Goal: Check status: Check status

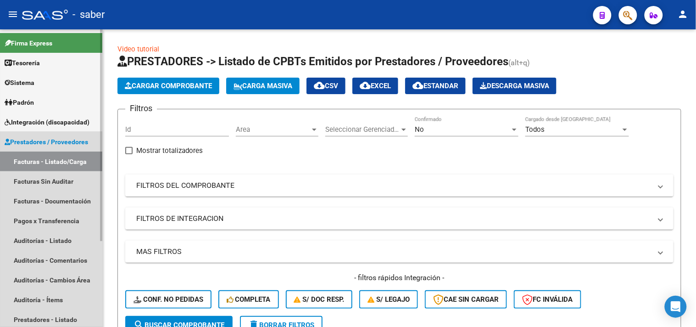
click at [51, 138] on span "Prestadores / Proveedores" at bounding box center [46, 142] width 83 height 10
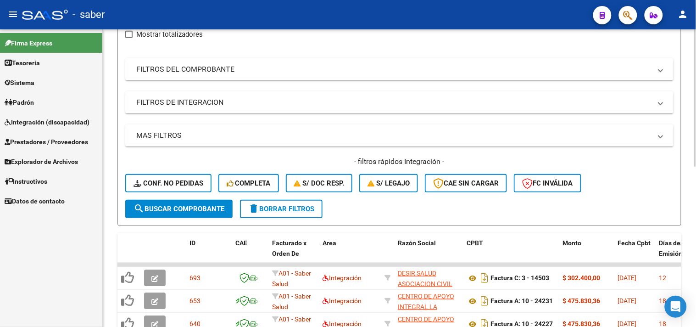
scroll to position [102, 0]
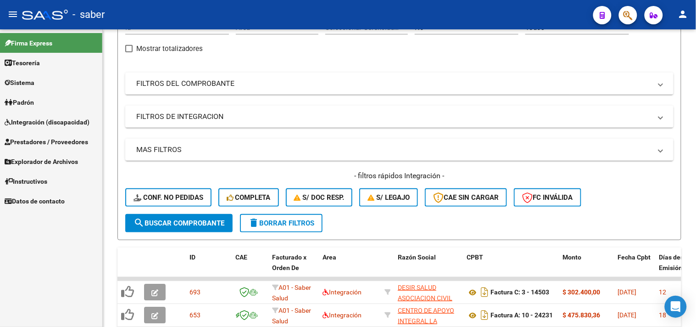
click at [44, 139] on span "Prestadores / Proveedores" at bounding box center [46, 142] width 83 height 10
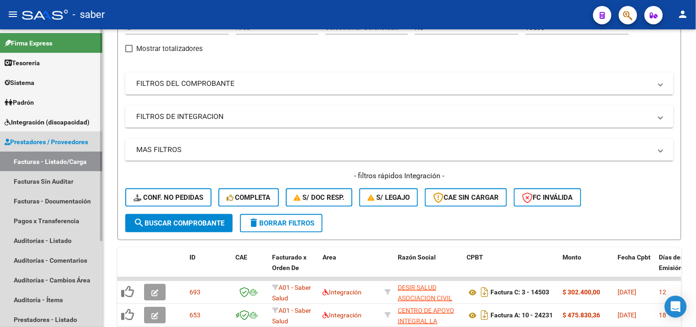
click at [52, 141] on span "Prestadores / Proveedores" at bounding box center [46, 142] width 83 height 10
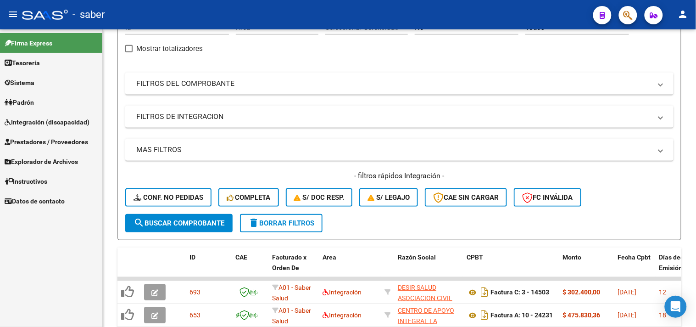
click at [55, 122] on span "Integración (discapacidad)" at bounding box center [47, 122] width 85 height 10
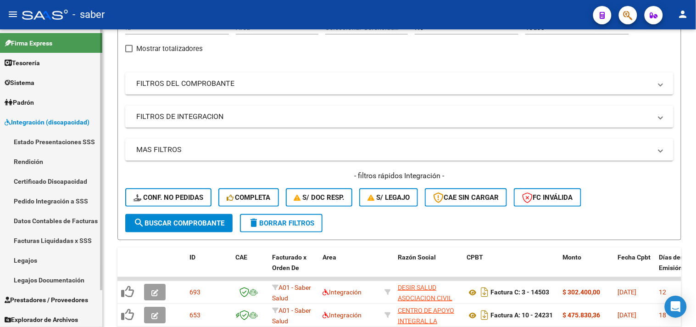
click at [54, 199] on link "Pedido Integración a SSS" at bounding box center [51, 201] width 102 height 20
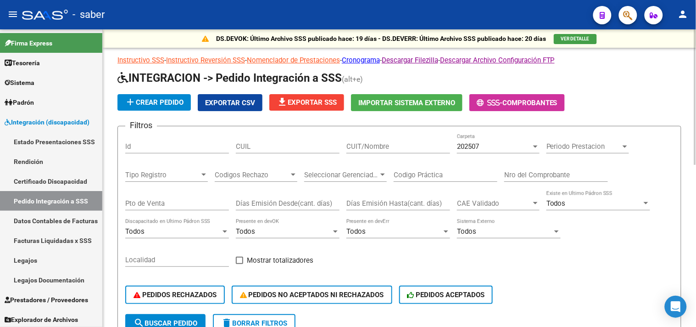
click at [578, 151] on div "Periodo Prestacion Periodo Prestacion" at bounding box center [587, 143] width 83 height 20
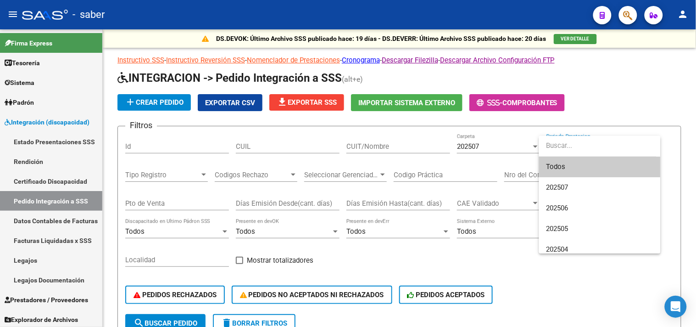
click at [582, 145] on input "dropdown search" at bounding box center [597, 145] width 117 height 21
click at [285, 148] on div at bounding box center [348, 163] width 696 height 327
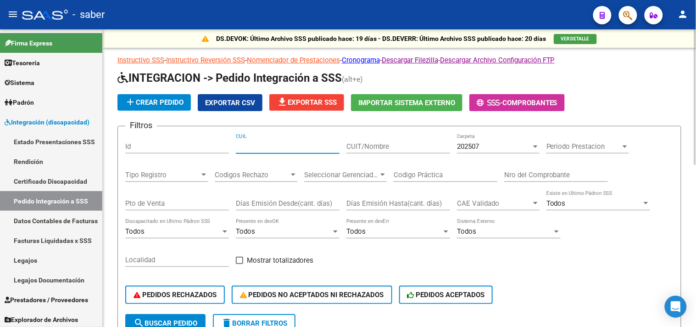
click at [278, 148] on input "CUIL" at bounding box center [288, 146] width 104 height 8
paste input "20594534086"
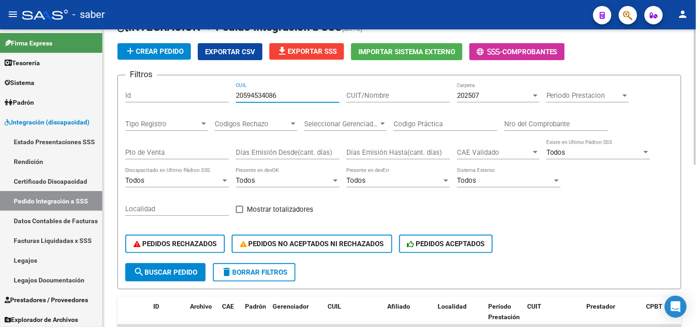
type input "20594534086"
click at [184, 272] on span "search Buscar Pedido" at bounding box center [165, 272] width 64 height 8
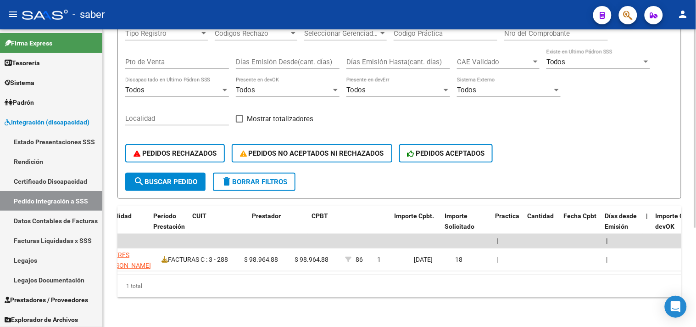
scroll to position [0, 0]
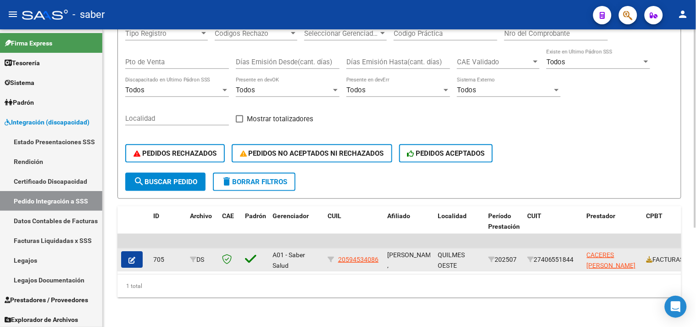
click at [128, 256] on icon "button" at bounding box center [131, 259] width 7 height 7
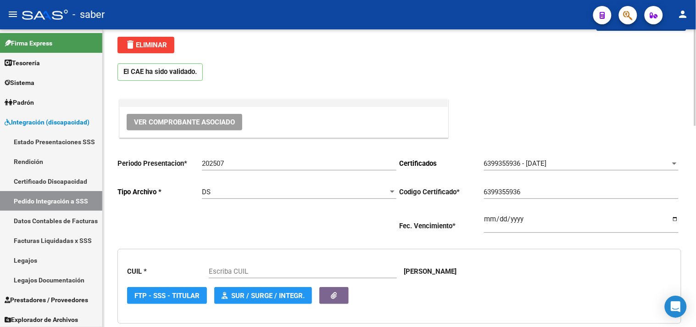
scroll to position [51, 0]
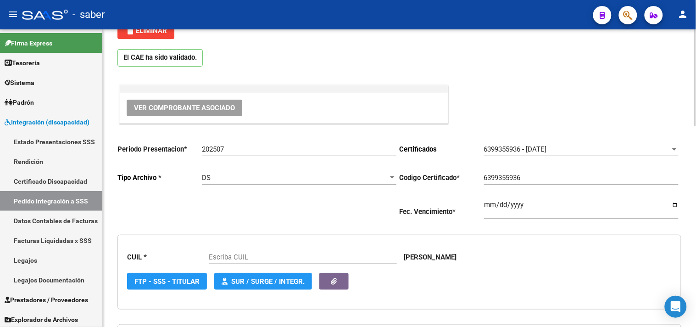
type input "20594534086"
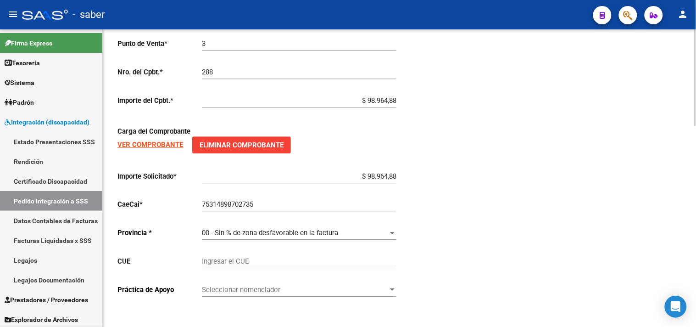
scroll to position [620, 0]
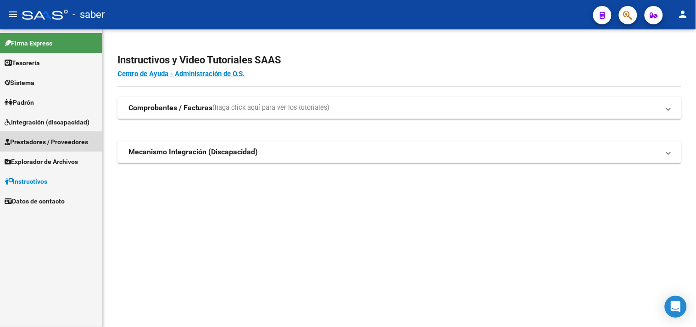
click at [47, 141] on span "Prestadores / Proveedores" at bounding box center [46, 142] width 83 height 10
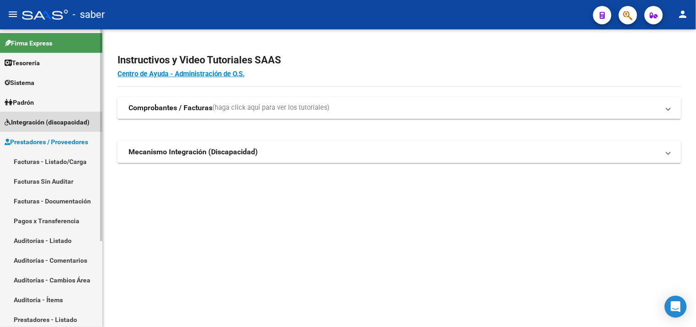
click at [54, 120] on span "Integración (discapacidad)" at bounding box center [47, 122] width 85 height 10
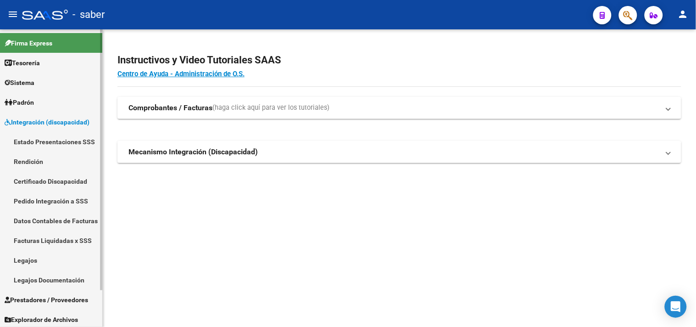
click at [38, 260] on link "Legajos" at bounding box center [51, 260] width 102 height 20
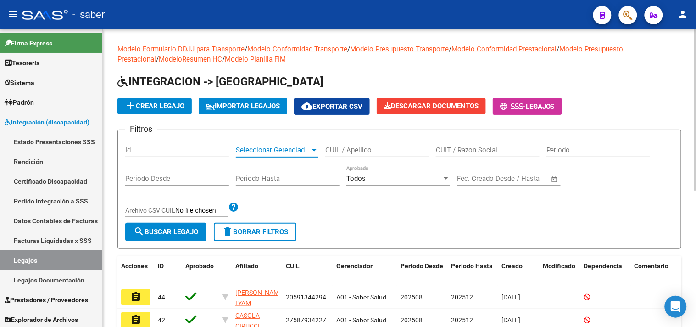
click at [272, 150] on span "Seleccionar Gerenciador" at bounding box center [273, 150] width 74 height 8
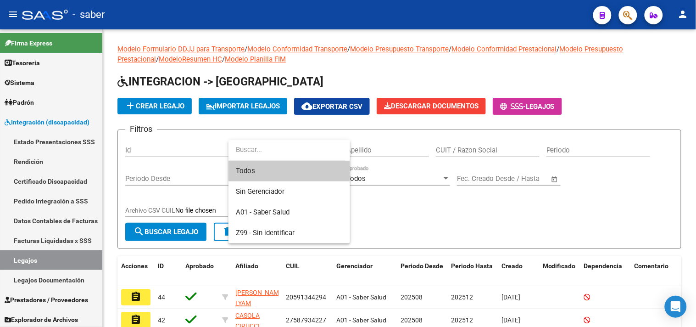
drag, startPoint x: 274, startPoint y: 150, endPoint x: 283, endPoint y: 155, distance: 9.8
click at [274, 151] on input "dropdown search" at bounding box center [286, 149] width 117 height 21
click at [373, 156] on div at bounding box center [348, 163] width 696 height 327
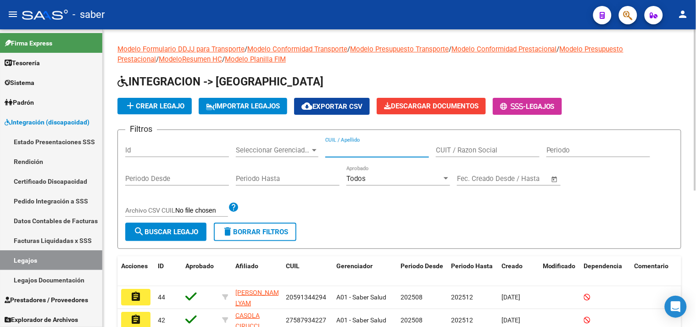
click at [377, 149] on input "CUIL / Apellido" at bounding box center [377, 150] width 104 height 8
paste input "20594534086|"
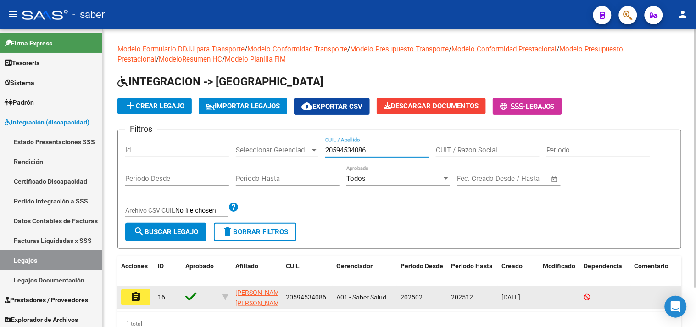
type input "20594534086"
click at [144, 296] on button "assignment" at bounding box center [135, 297] width 29 height 17
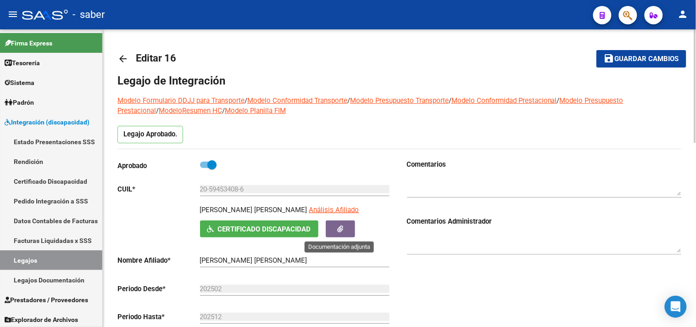
click at [342, 230] on icon "button" at bounding box center [340, 228] width 6 height 7
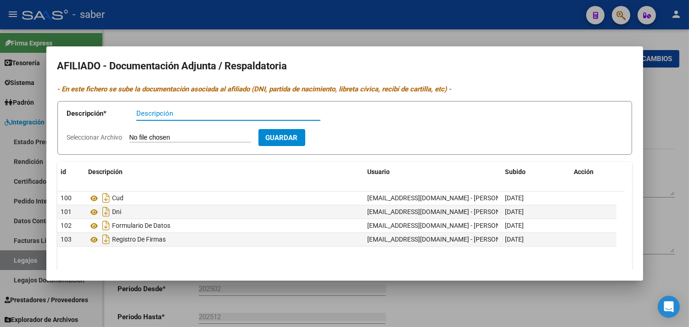
click at [654, 135] on div at bounding box center [344, 163] width 689 height 327
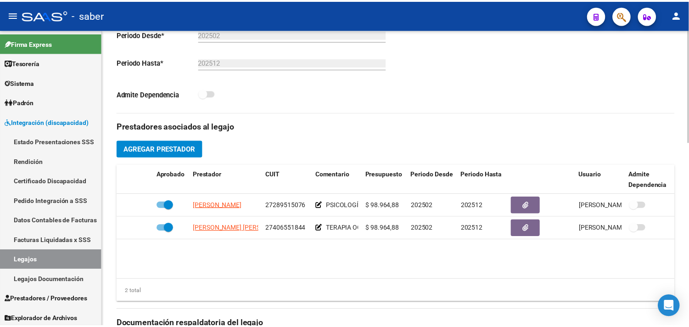
scroll to position [255, 0]
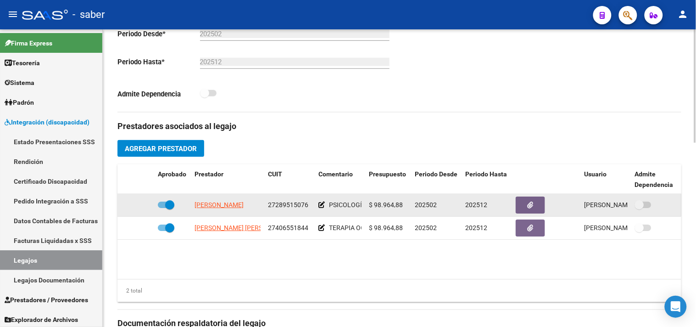
click at [284, 207] on span "27289515076" at bounding box center [288, 204] width 40 height 7
copy span "27289515076"
click at [534, 207] on button "button" at bounding box center [530, 204] width 29 height 17
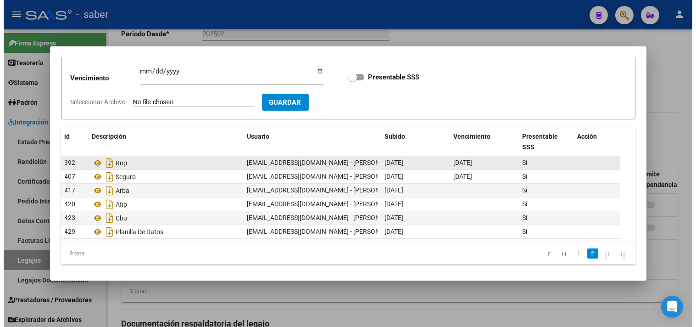
scroll to position [81, 0]
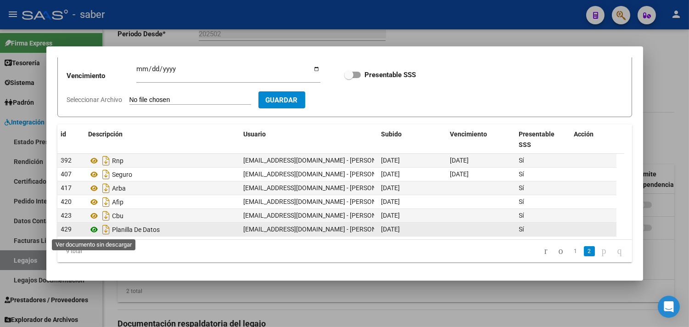
click at [95, 230] on icon at bounding box center [95, 229] width 12 height 11
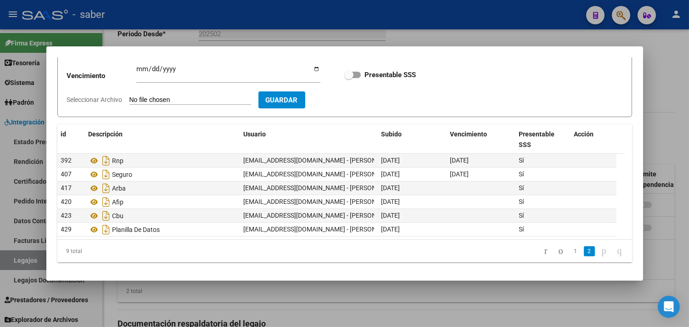
click at [676, 110] on div at bounding box center [344, 163] width 689 height 327
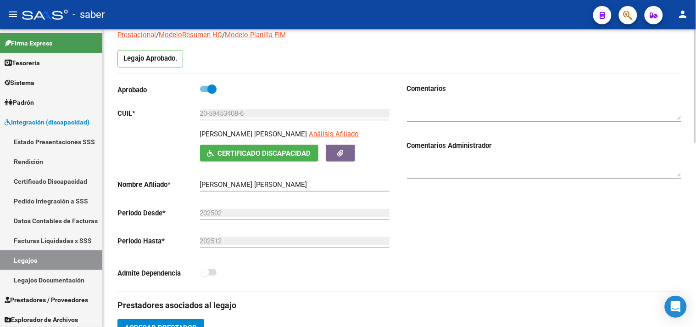
scroll to position [25, 0]
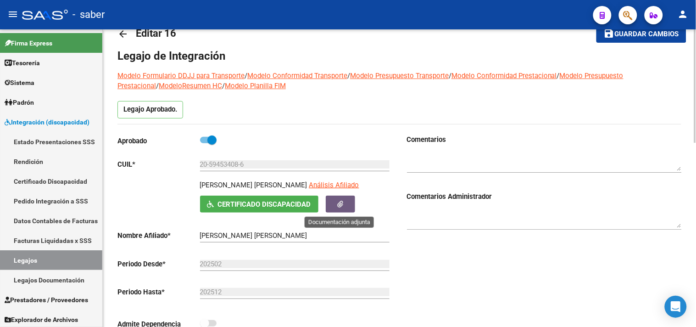
click at [335, 203] on button "button" at bounding box center [340, 203] width 29 height 17
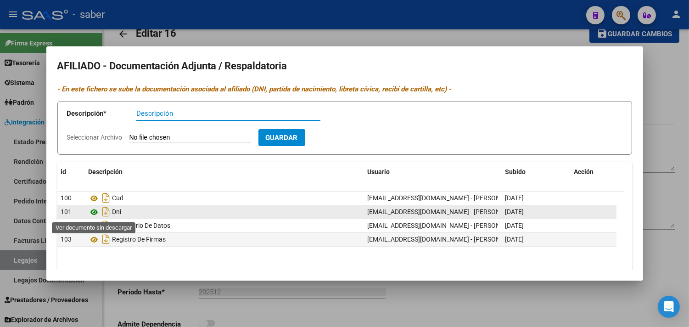
click at [95, 214] on icon at bounding box center [95, 211] width 12 height 11
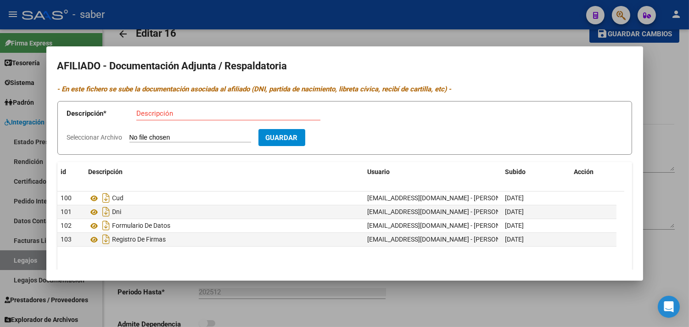
click at [662, 119] on div at bounding box center [344, 163] width 689 height 327
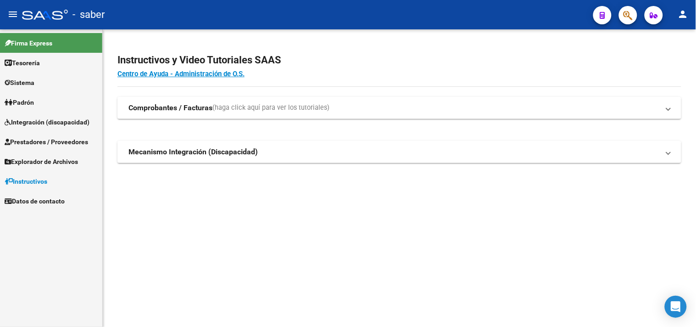
click at [39, 145] on span "Prestadores / Proveedores" at bounding box center [46, 142] width 83 height 10
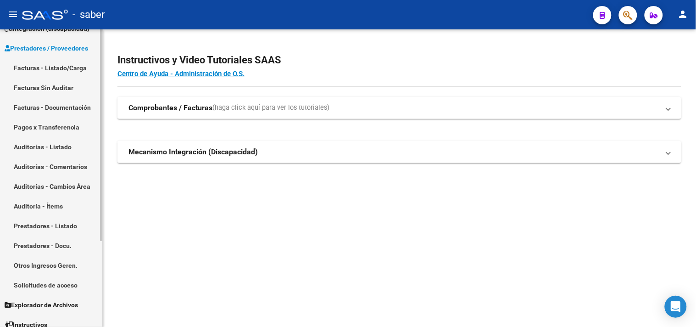
scroll to position [120, 0]
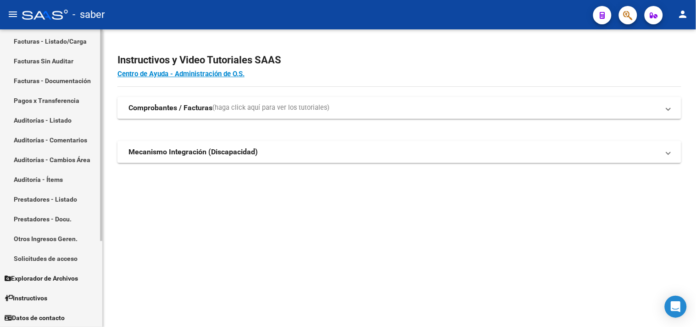
click at [55, 257] on link "Solicitudes de acceso" at bounding box center [51, 258] width 102 height 20
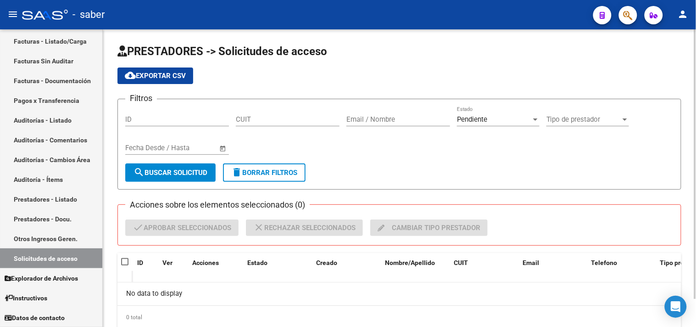
click at [289, 121] on input "CUIT" at bounding box center [288, 119] width 104 height 8
paste input "27-28951507-6"
type input "27-28951507-6"
click at [186, 168] on span "search Buscar solicitud" at bounding box center [170, 172] width 74 height 8
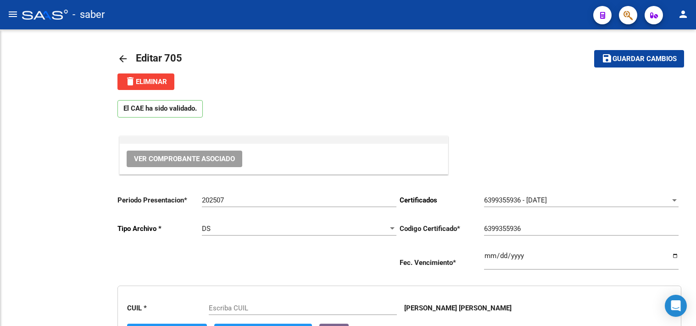
type input "20594534086"
